Goal: Navigation & Orientation: Find specific page/section

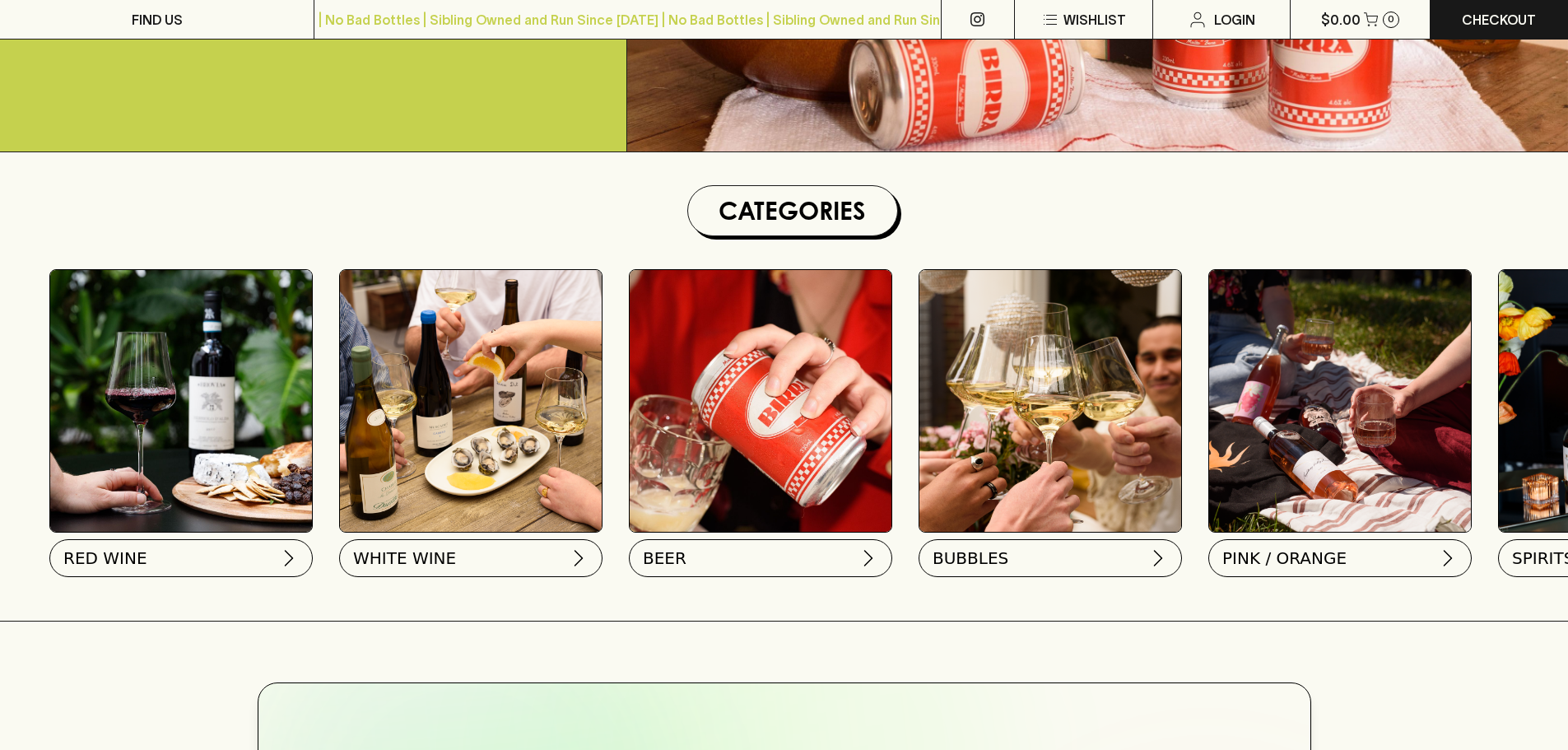
scroll to position [411, 0]
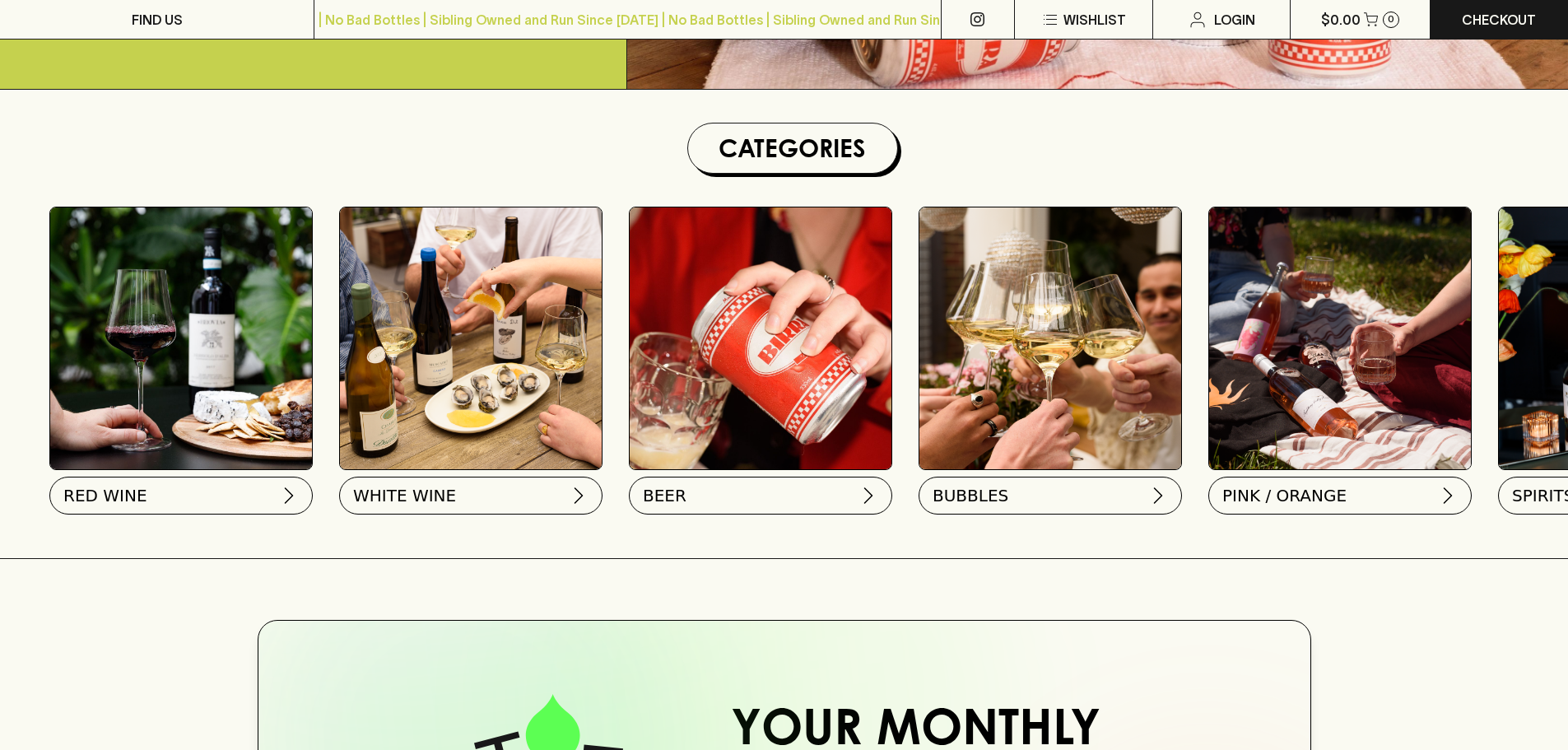
click at [785, 493] on button "BEER" at bounding box center [760, 496] width 264 height 37
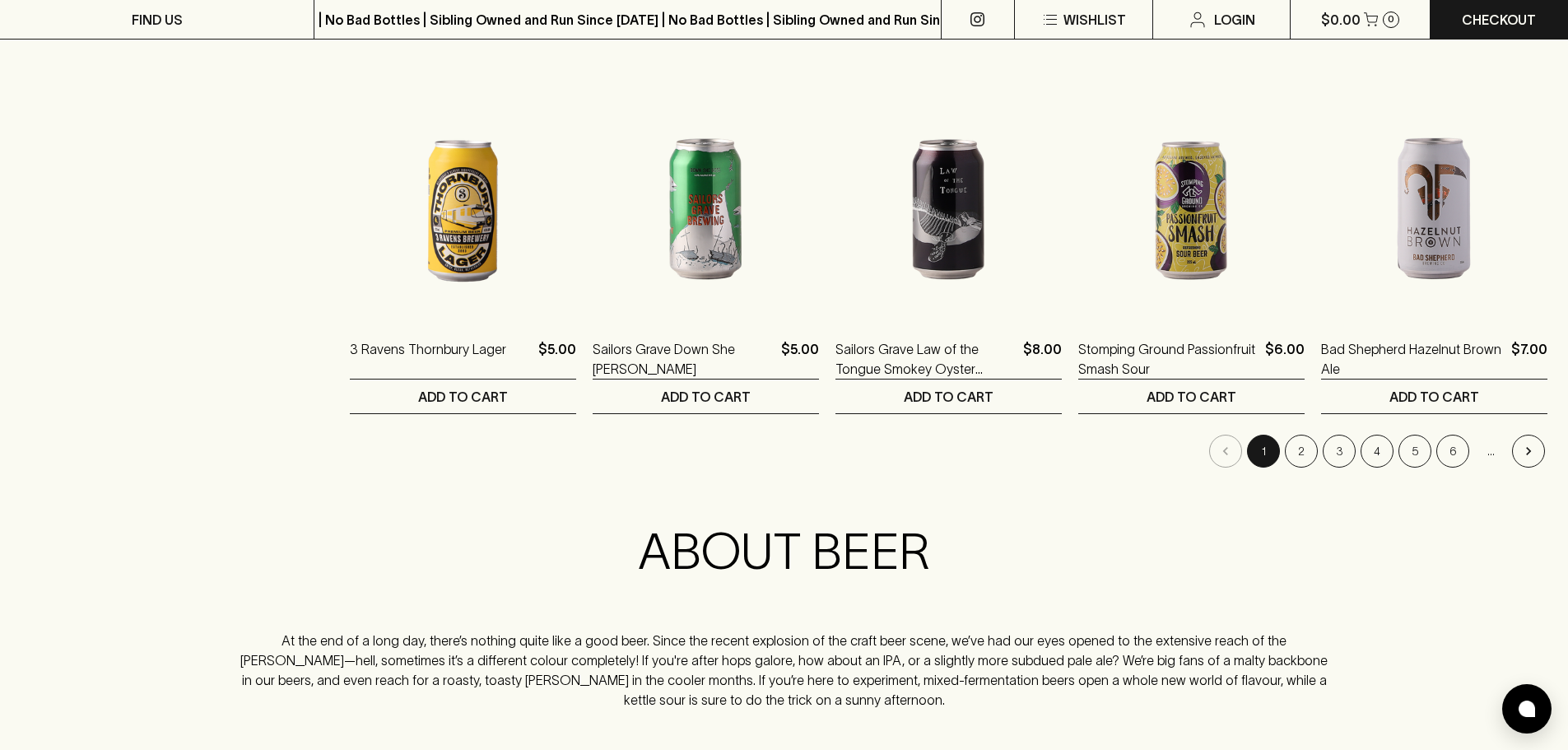
scroll to position [1646, 0]
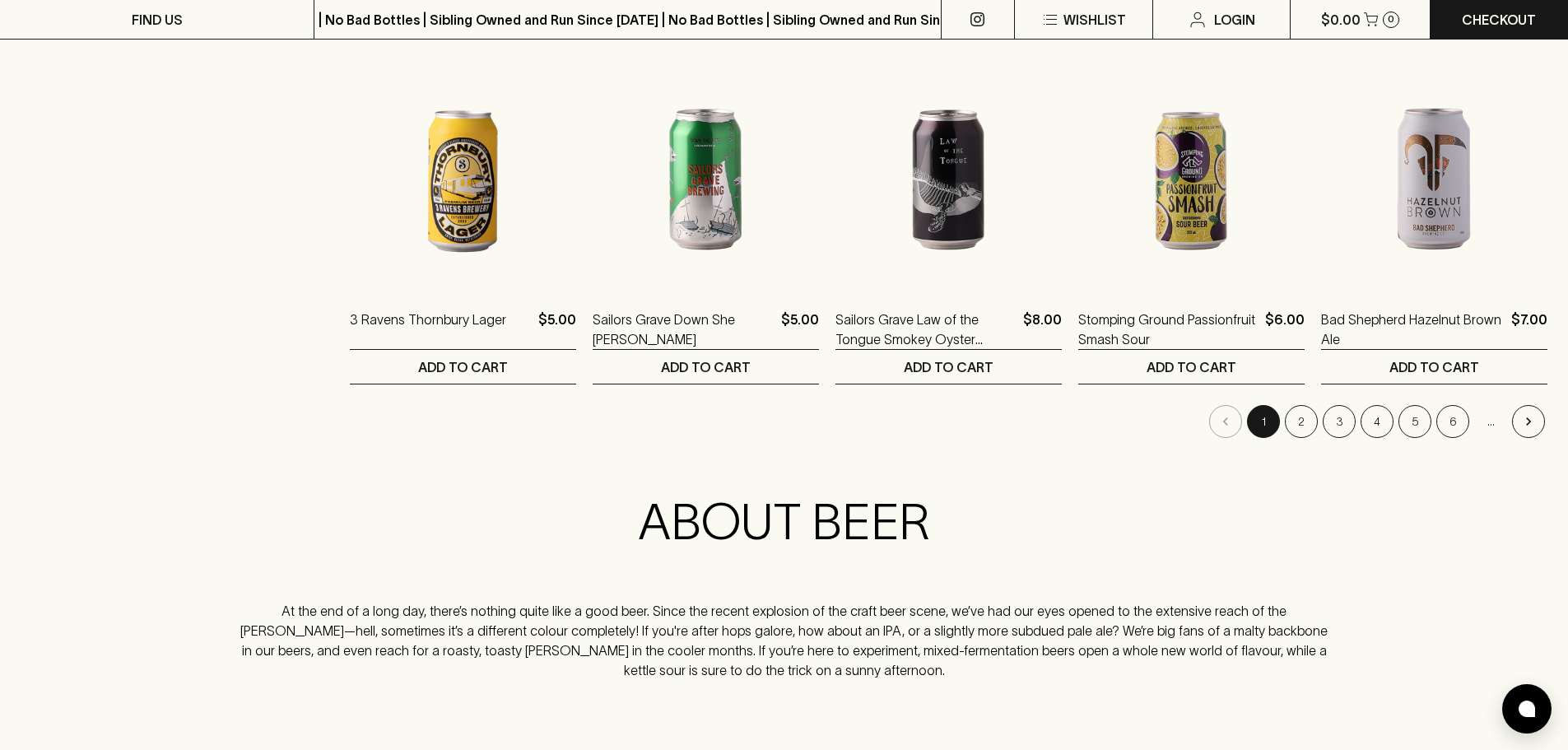
click at [1532, 428] on icon "Go to next page" at bounding box center [1529, 422] width 17 height 17
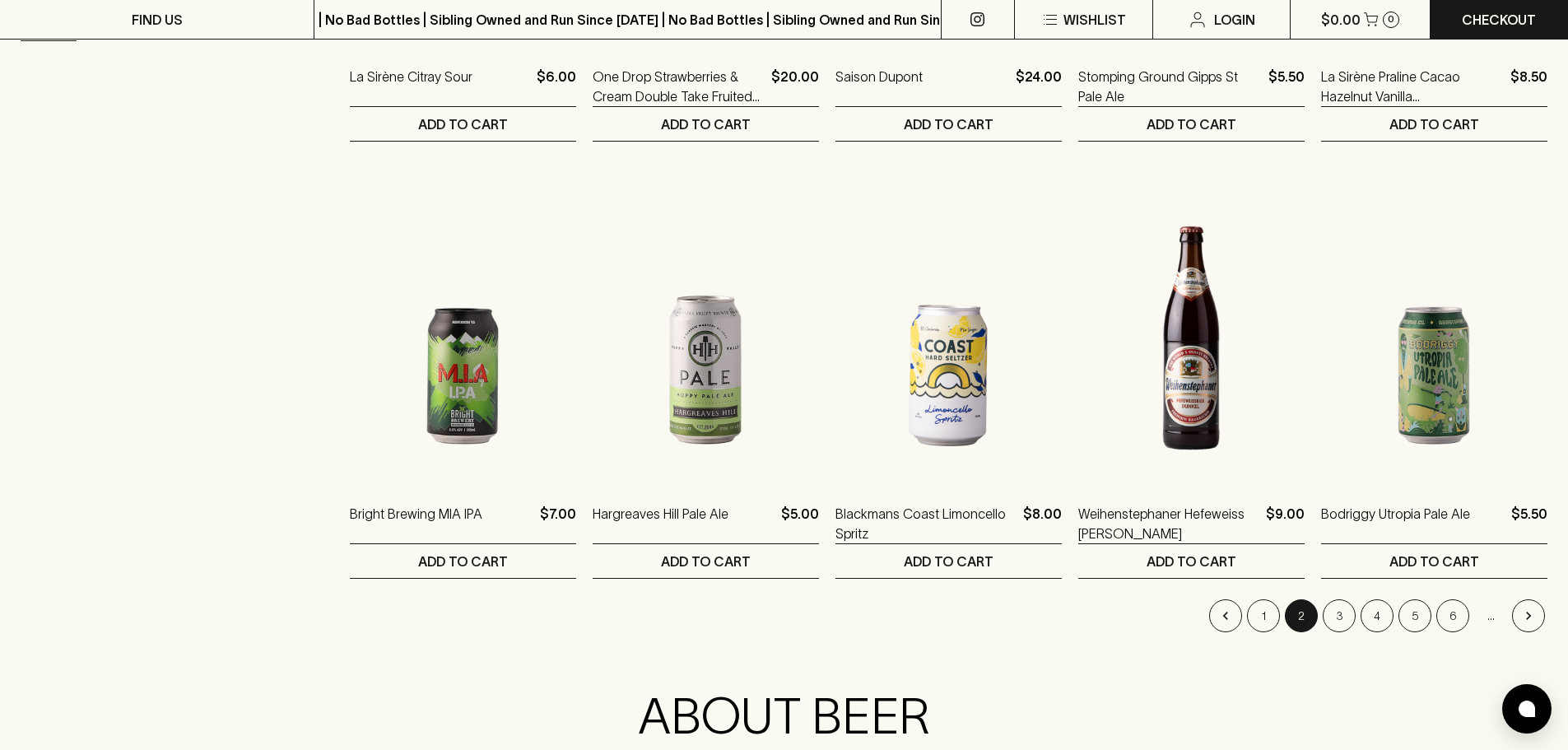
scroll to position [1481, 0]
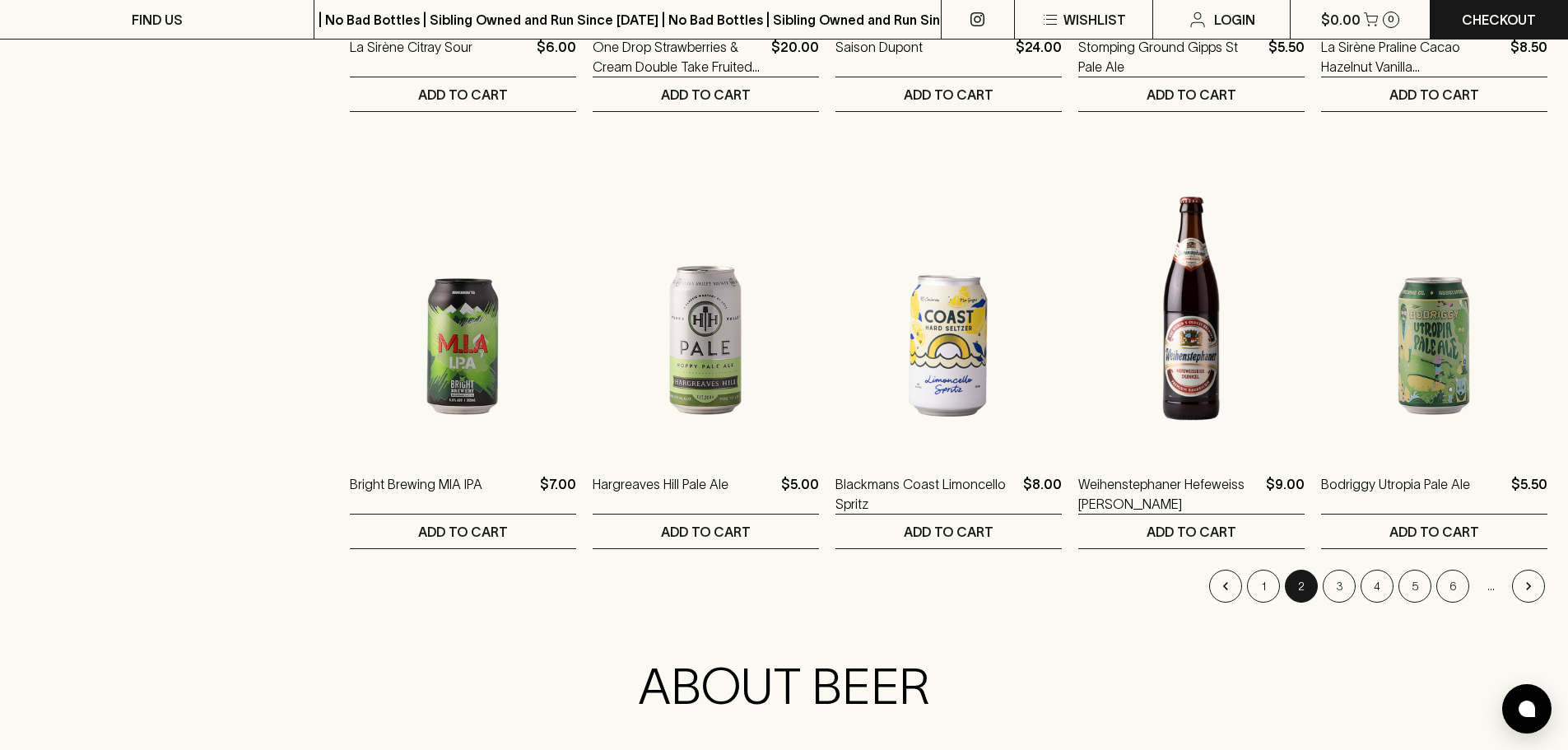
click at [1344, 582] on button "3" at bounding box center [1339, 585] width 33 height 33
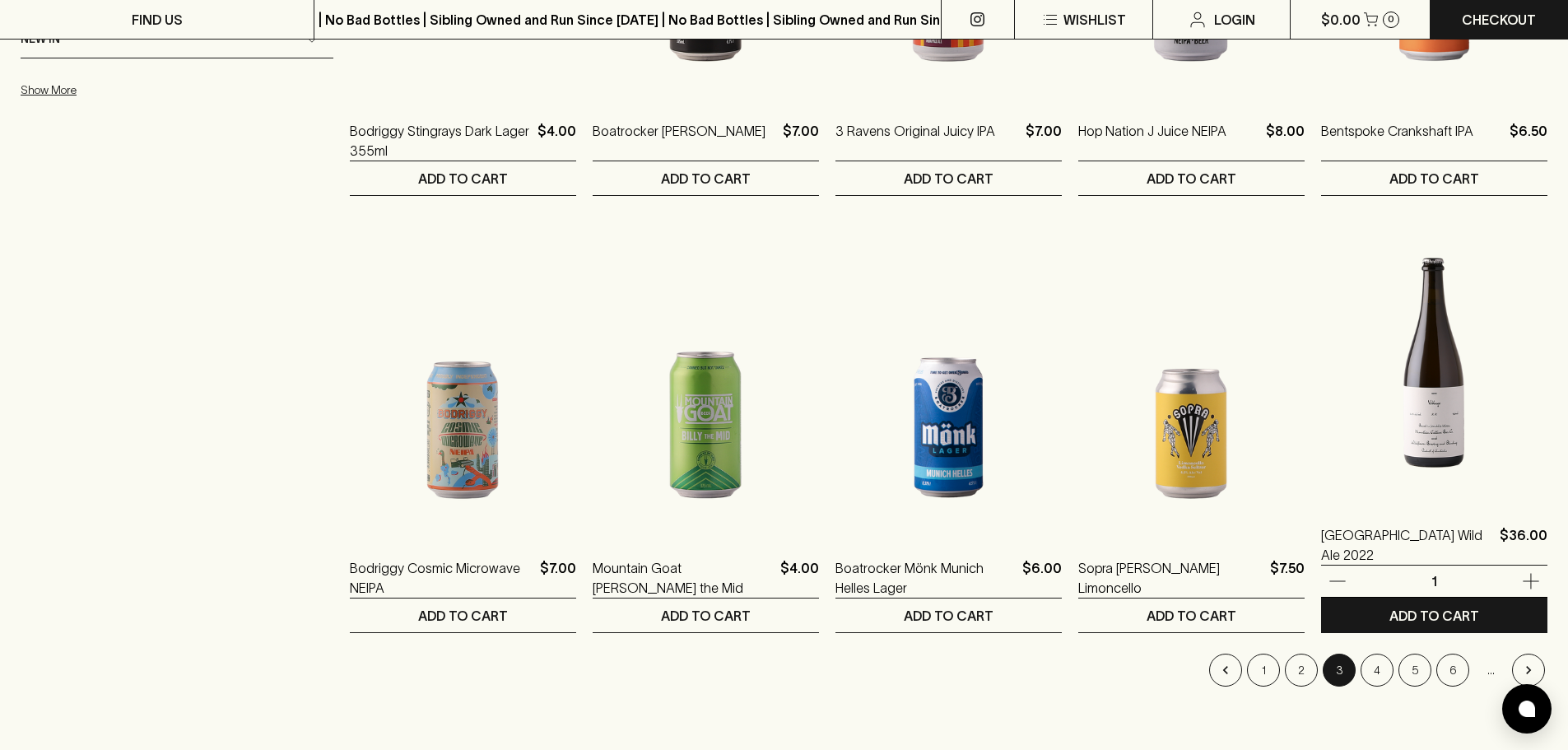
scroll to position [1399, 0]
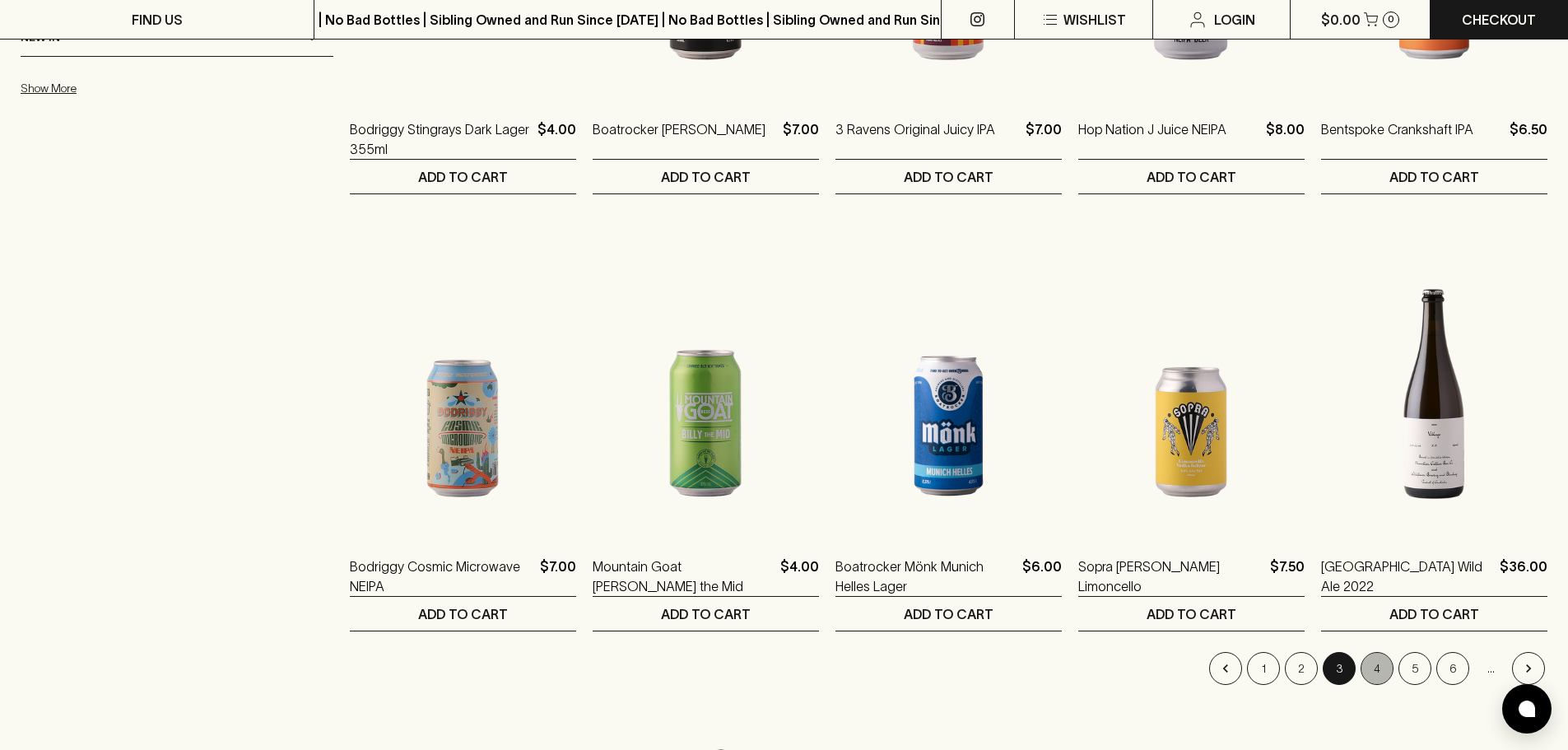
click at [1388, 664] on button "4" at bounding box center [1376, 668] width 33 height 33
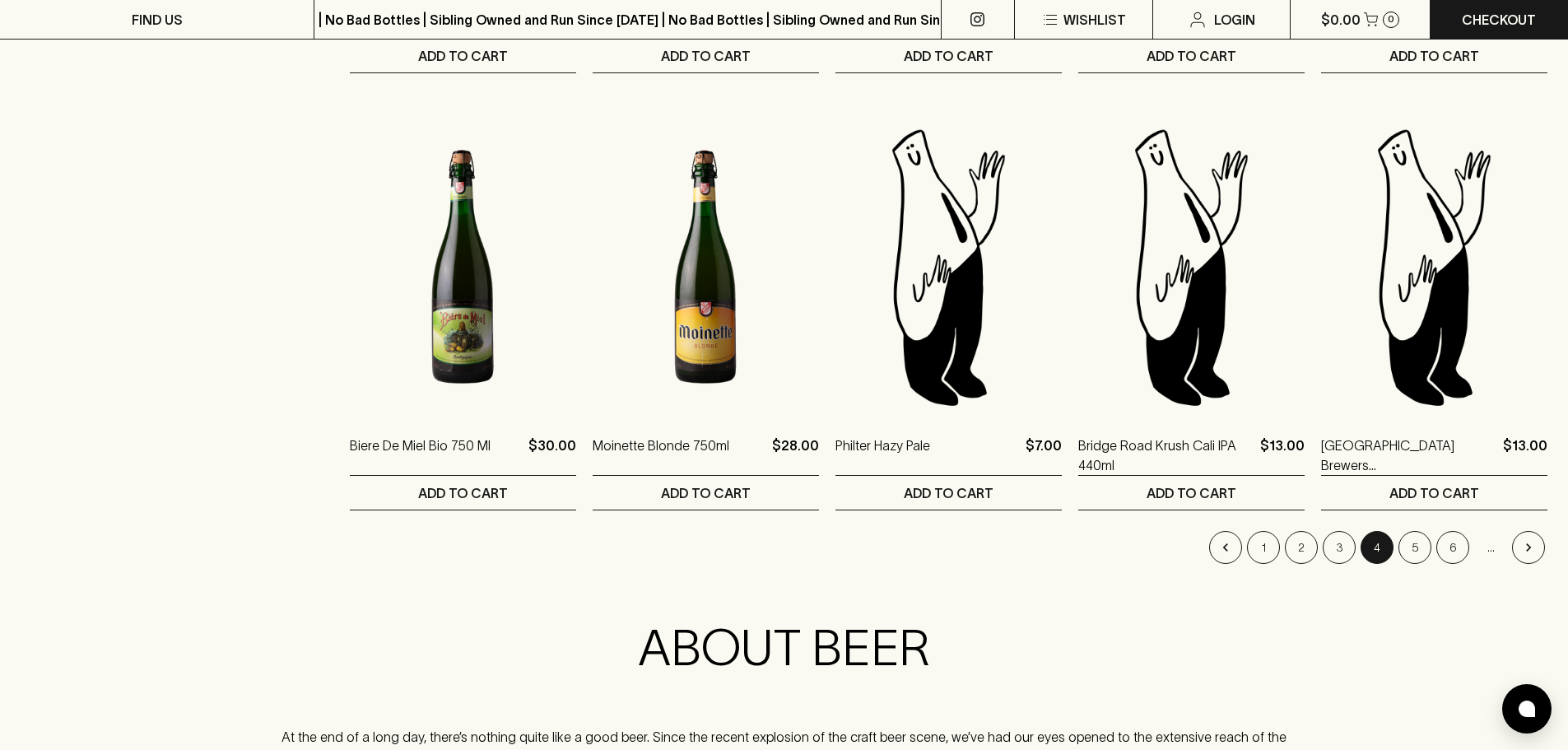
scroll to position [1564, 0]
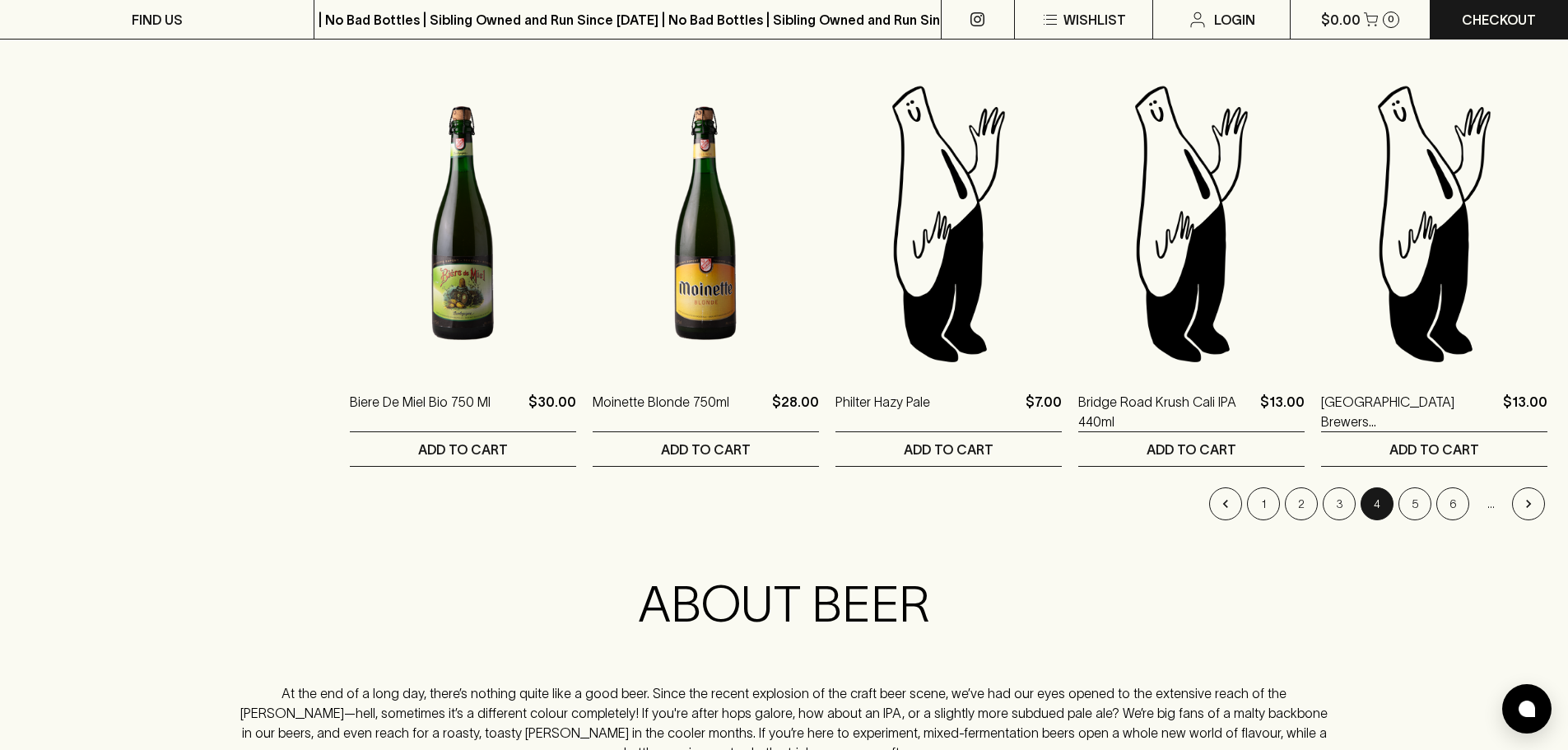
click at [1422, 501] on button "5" at bounding box center [1414, 503] width 33 height 33
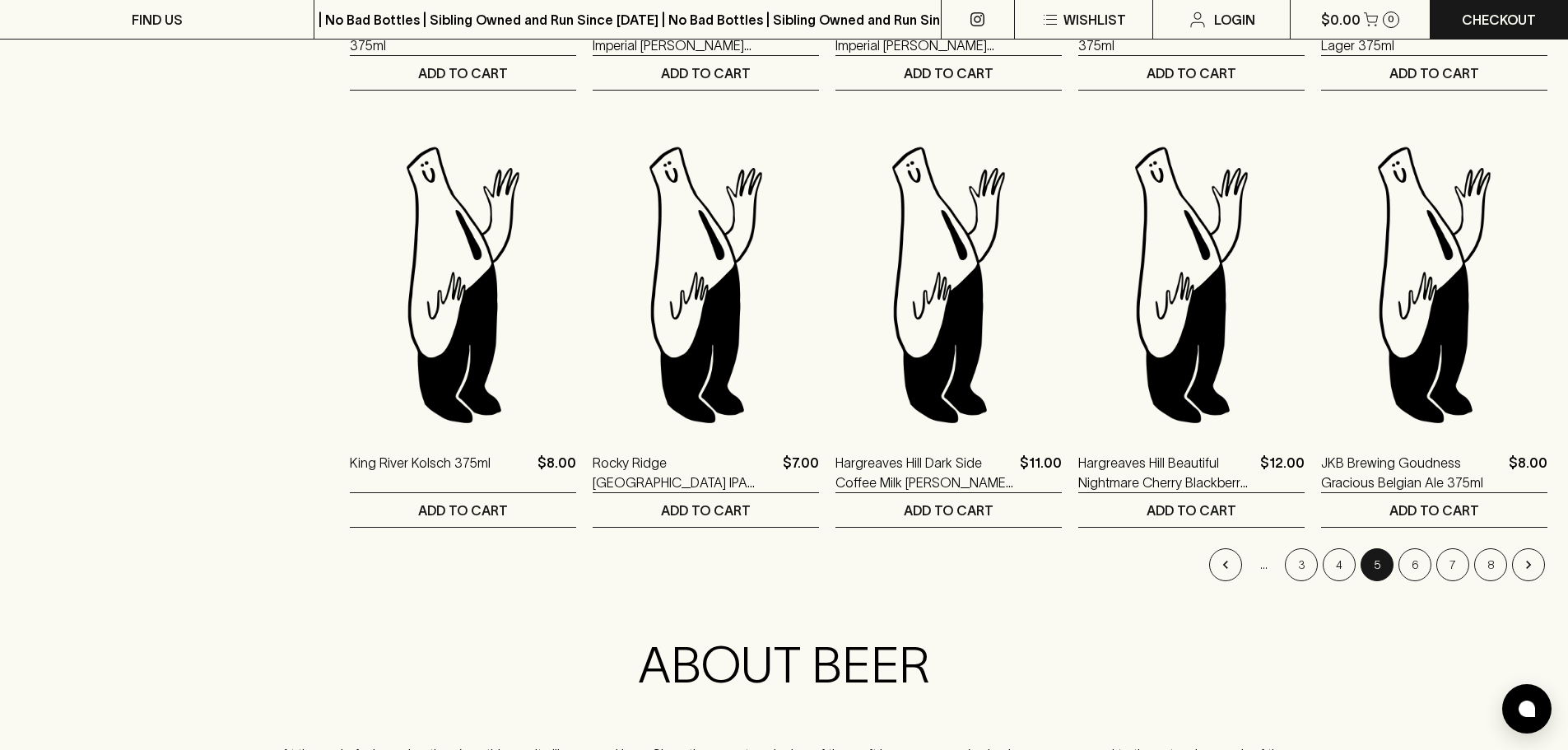
scroll to position [1810, 0]
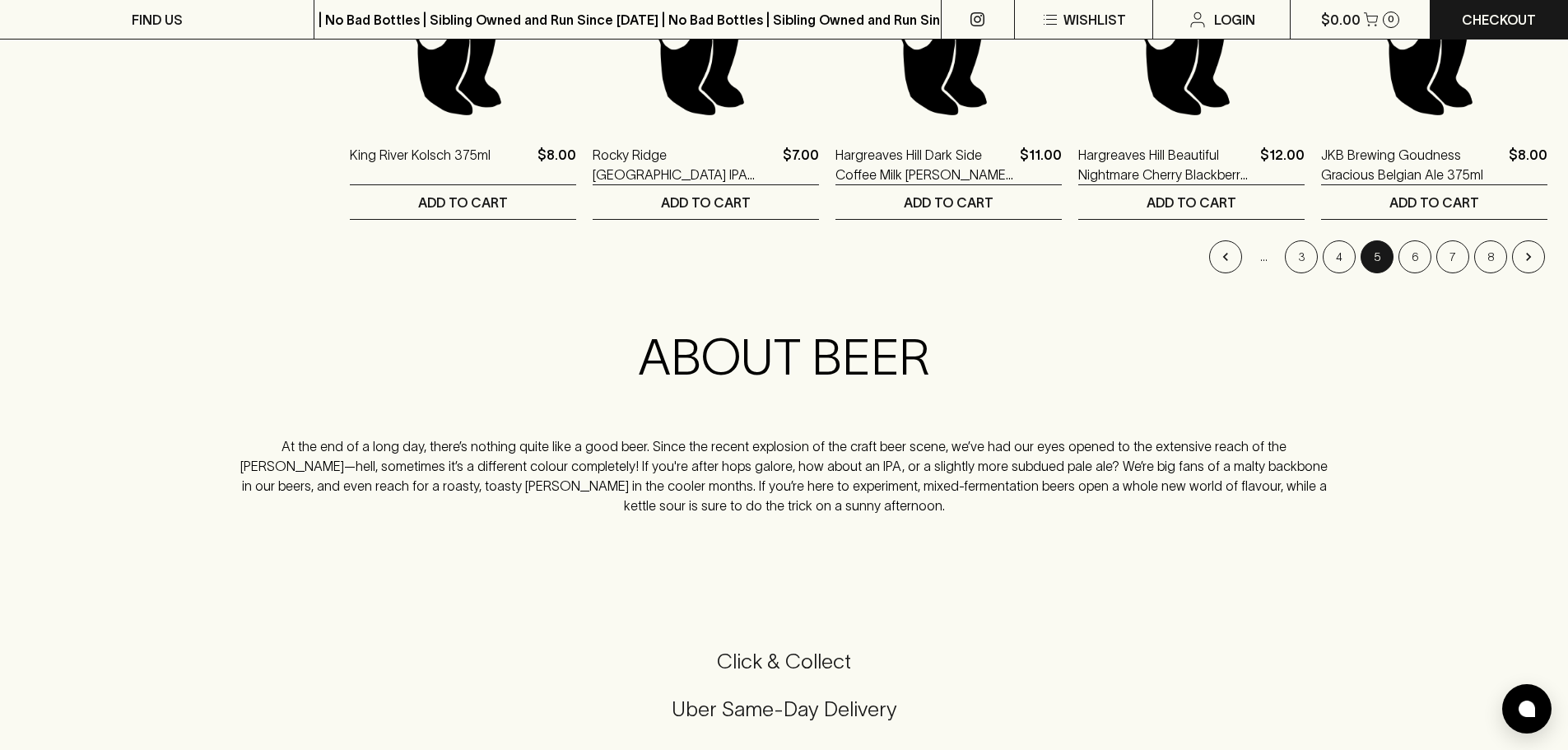
click at [1426, 258] on button "6" at bounding box center [1414, 256] width 33 height 33
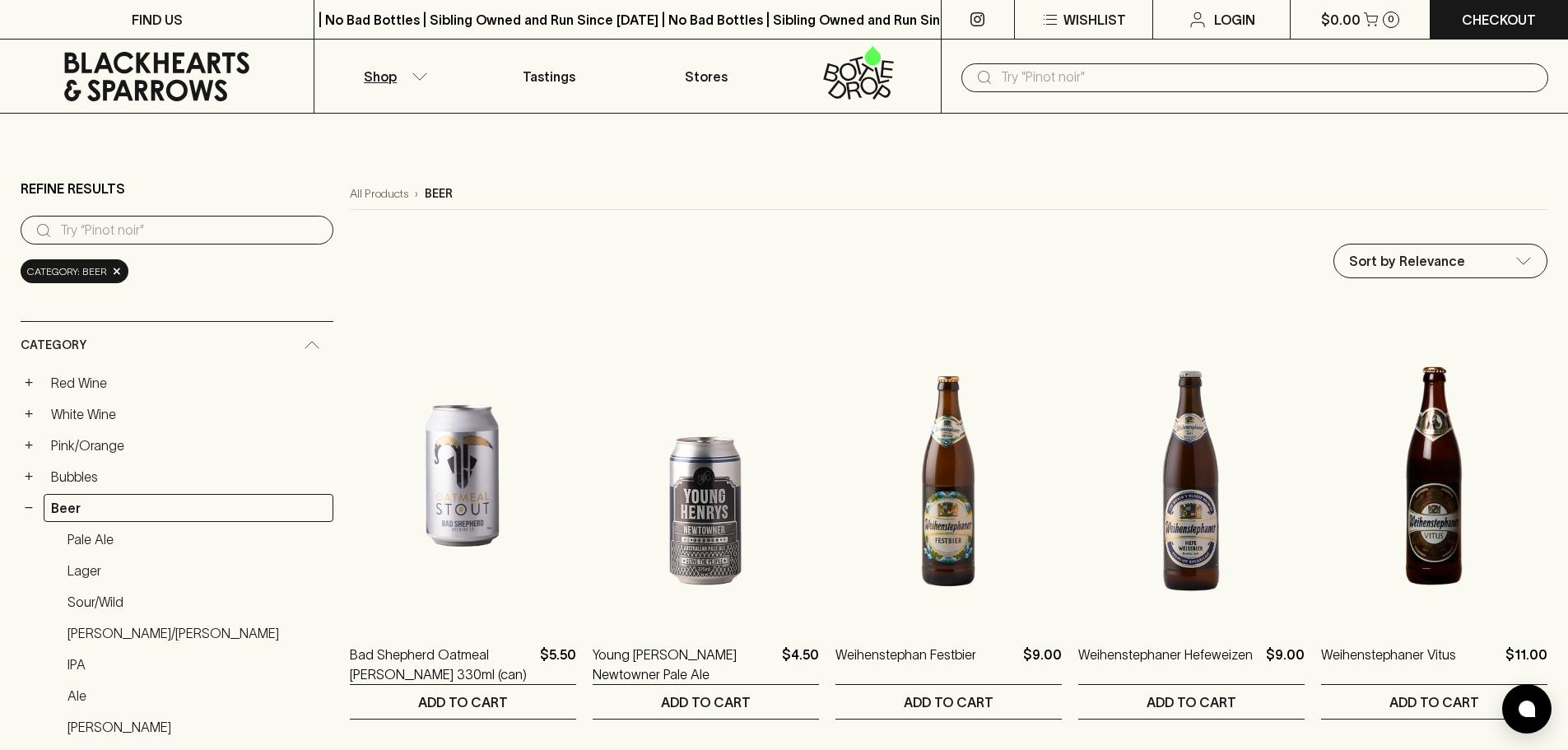
click at [718, 84] on p "Stores" at bounding box center [706, 76] width 43 height 20
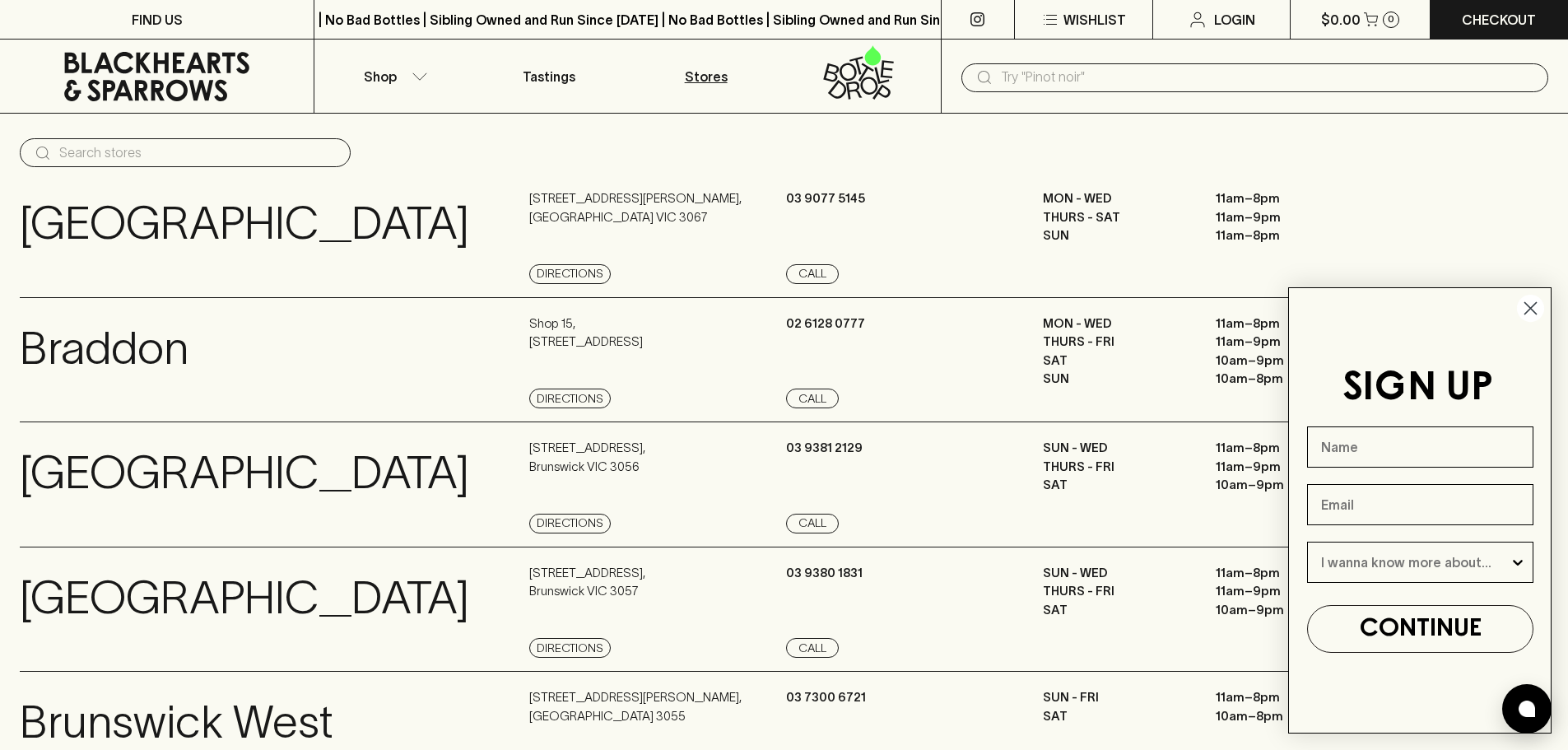
click at [110, 401] on link "View Store Details" at bounding box center [82, 397] width 126 height 20
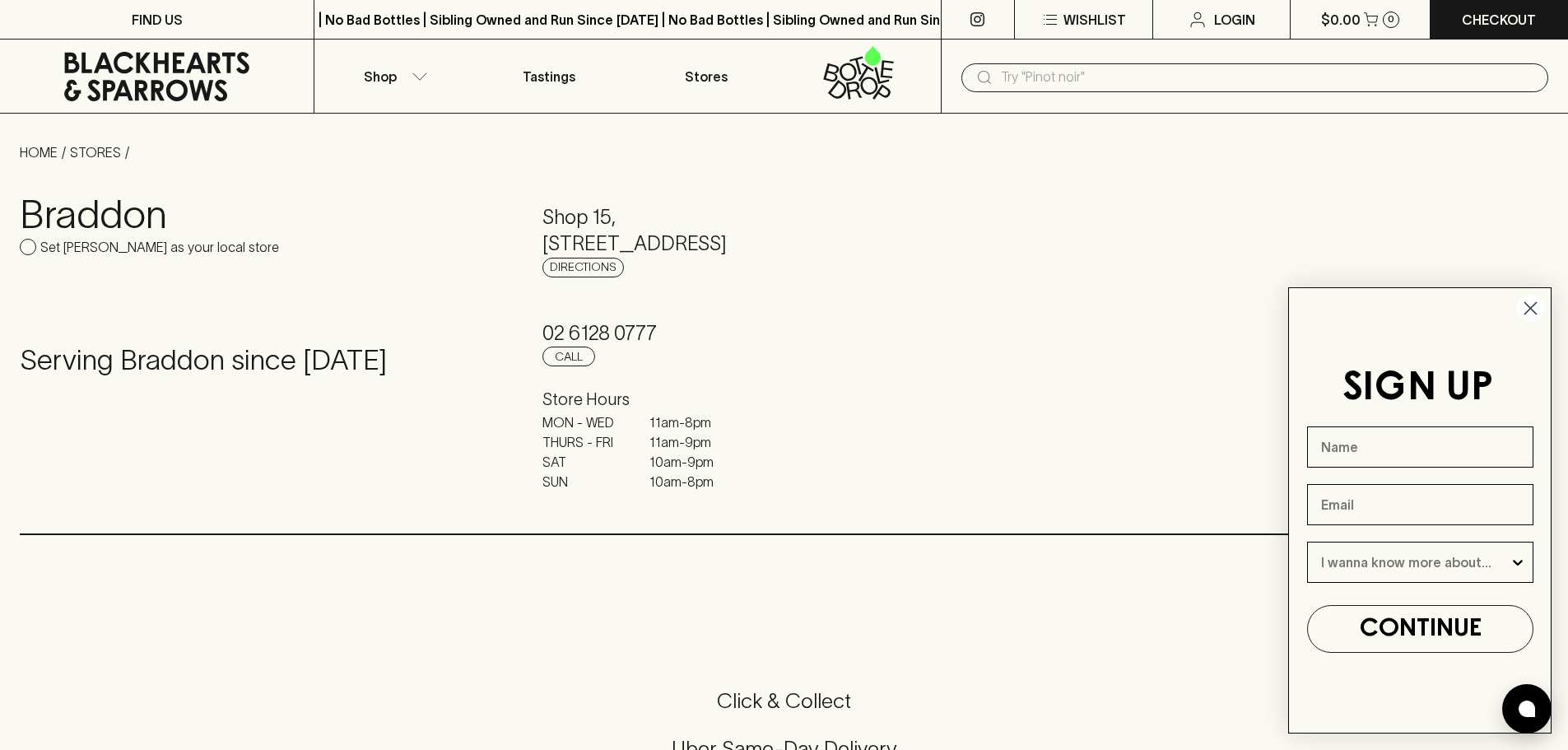
click at [1531, 310] on icon "Close dialog" at bounding box center [1531, 309] width 11 height 11
